Goal: Task Accomplishment & Management: Complete application form

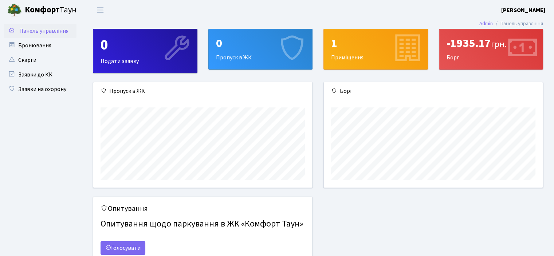
scroll to position [105, 219]
click at [247, 49] on div "0" at bounding box center [260, 43] width 89 height 14
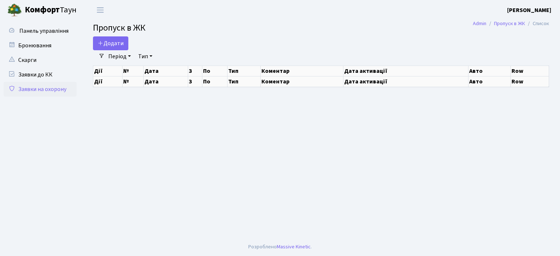
select select "25"
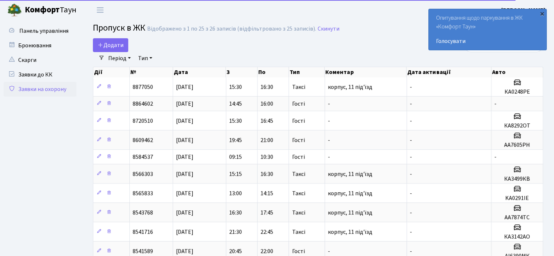
click at [541, 14] on div "×" at bounding box center [542, 13] width 7 height 7
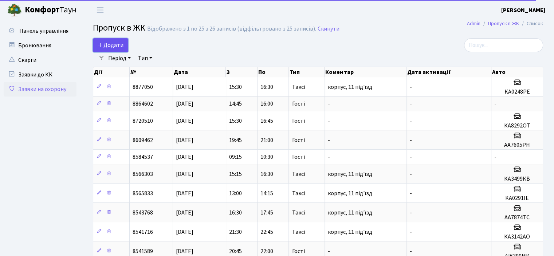
click at [101, 42] on icon at bounding box center [101, 45] width 6 height 6
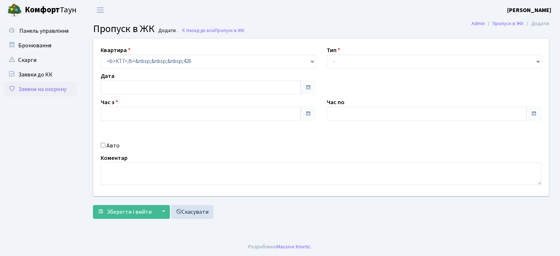
type input "[DATE]"
type input "16:30"
type input "17:30"
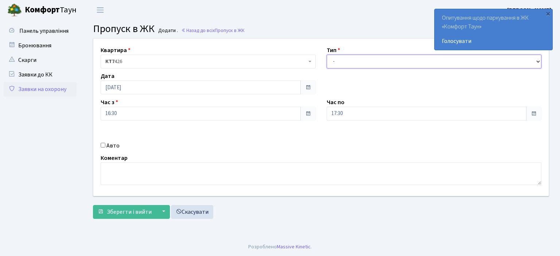
click at [374, 58] on select "- Доставка Таксі Гості Сервіс" at bounding box center [434, 62] width 215 height 14
select select "1"
click at [327, 55] on select "- Доставка Таксі Гості Сервіс" at bounding box center [434, 62] width 215 height 14
click at [102, 145] on input "Авто" at bounding box center [103, 145] width 5 height 5
checkbox input "true"
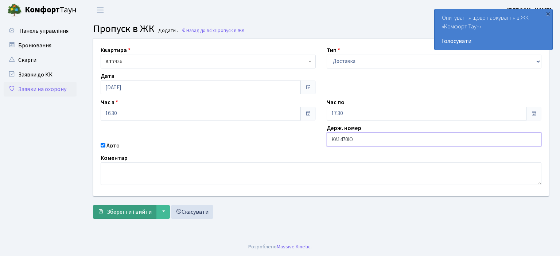
type input "КА1470ІО"
click at [141, 214] on span "Зберегти і вийти" at bounding box center [129, 212] width 45 height 8
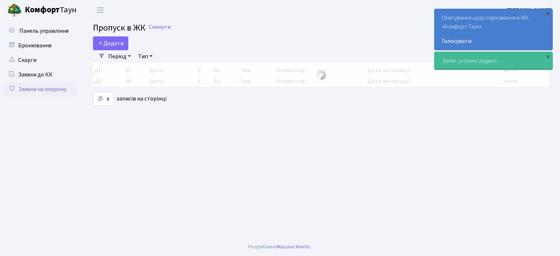
select select "25"
